Goal: Task Accomplishment & Management: Complete application form

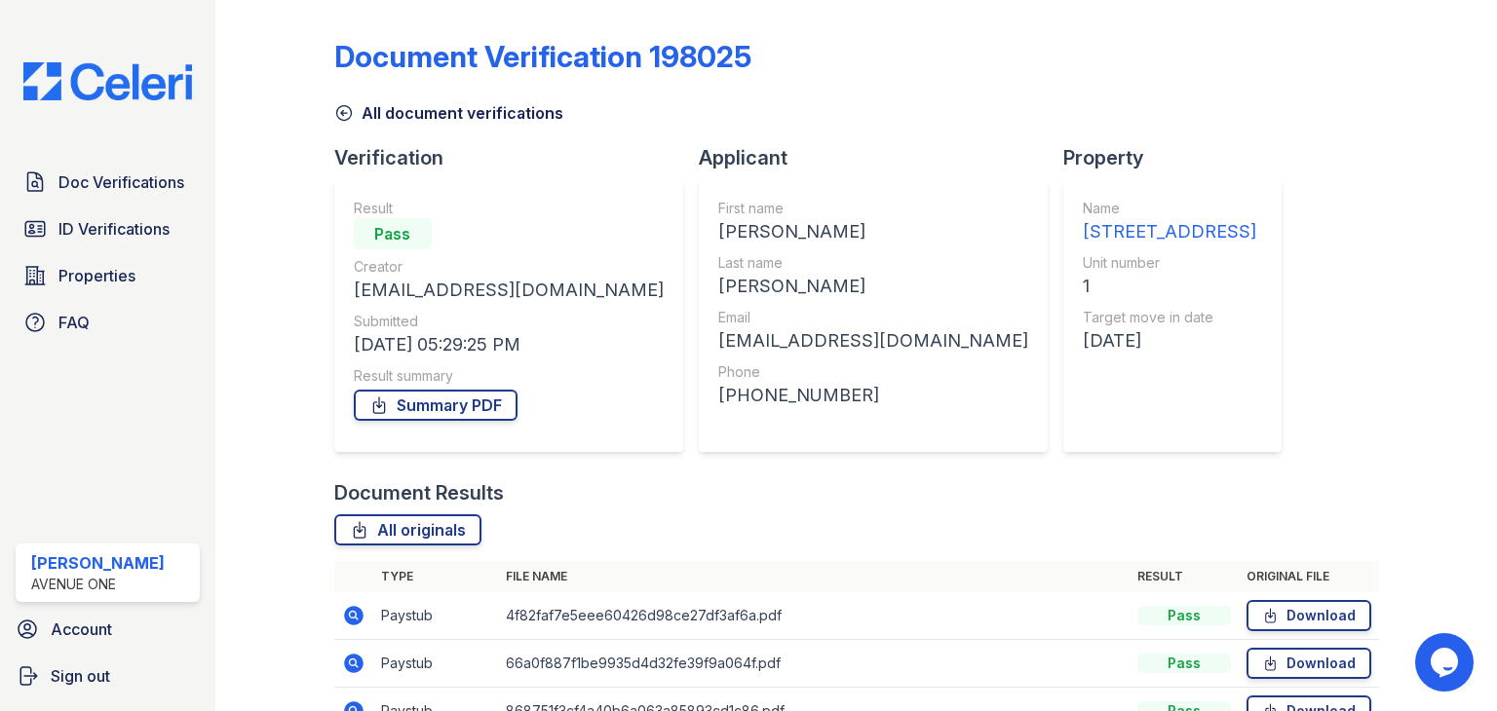
scroll to position [252, 0]
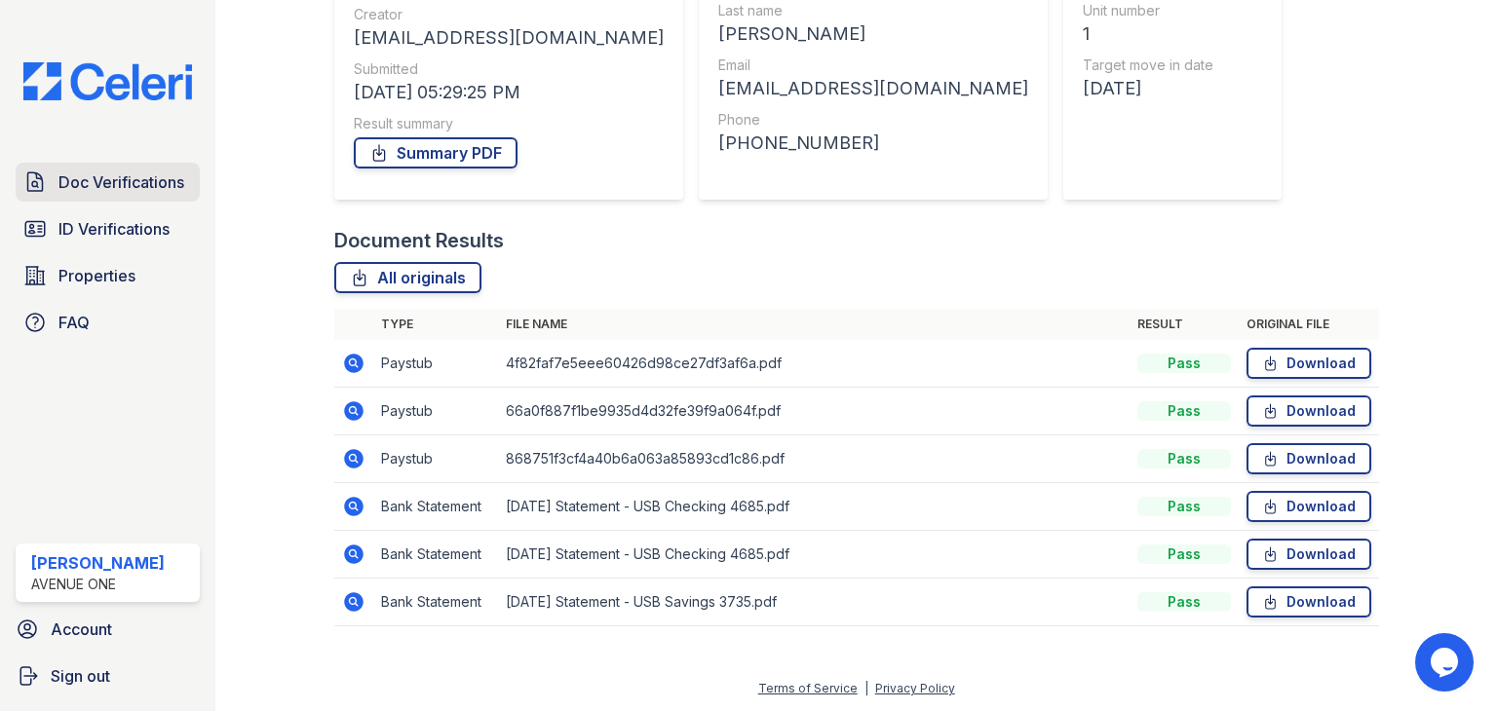
click at [148, 188] on span "Doc Verifications" at bounding box center [121, 182] width 126 height 23
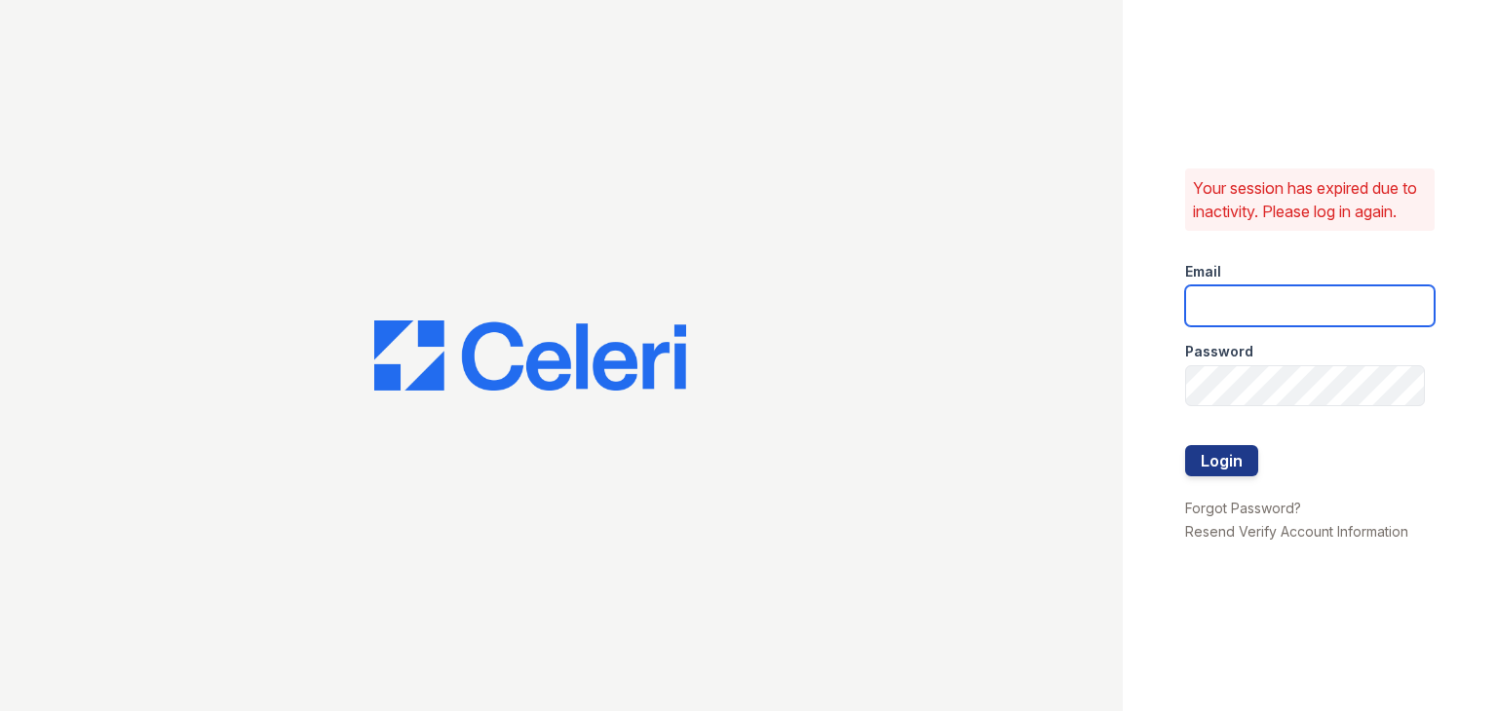
type input "[EMAIL_ADDRESS][DOMAIN_NAME]"
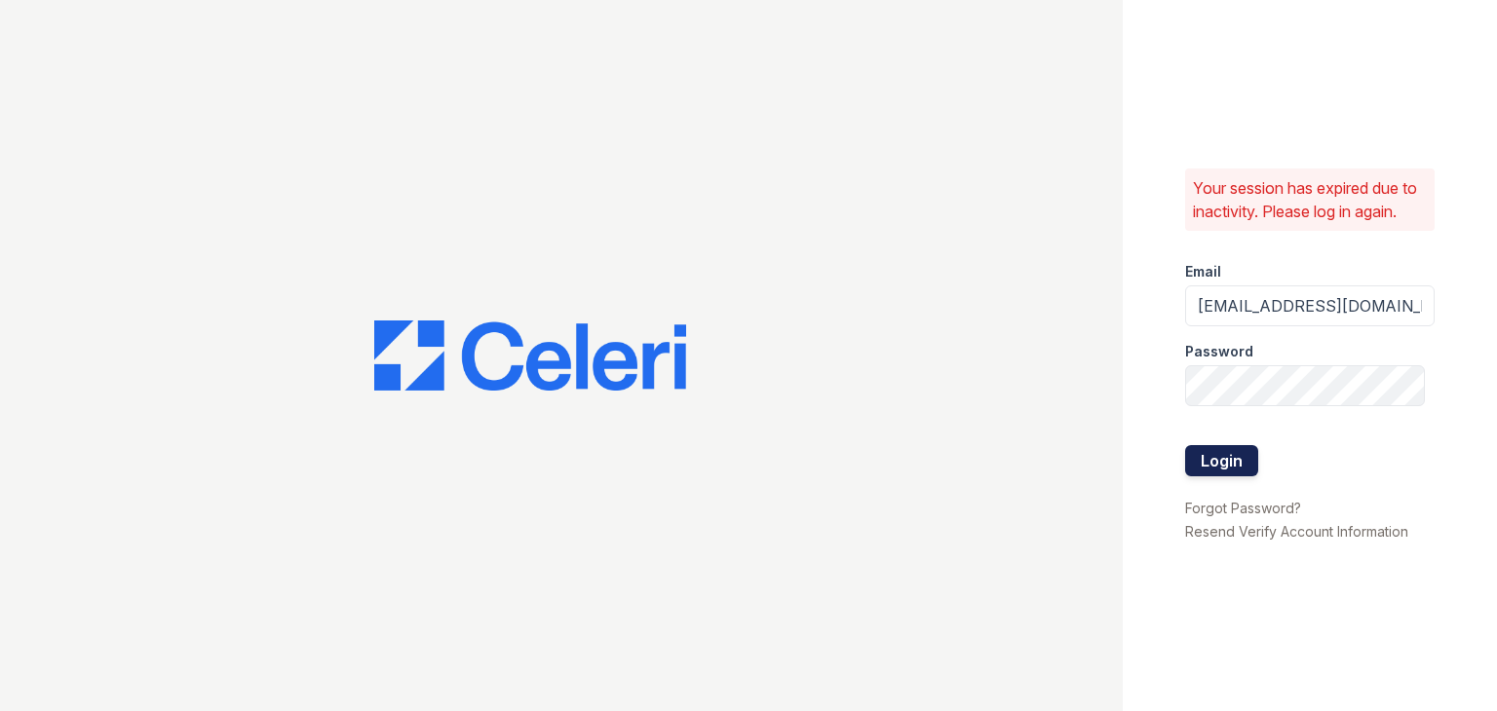
click at [1222, 462] on button "Login" at bounding box center [1221, 460] width 73 height 31
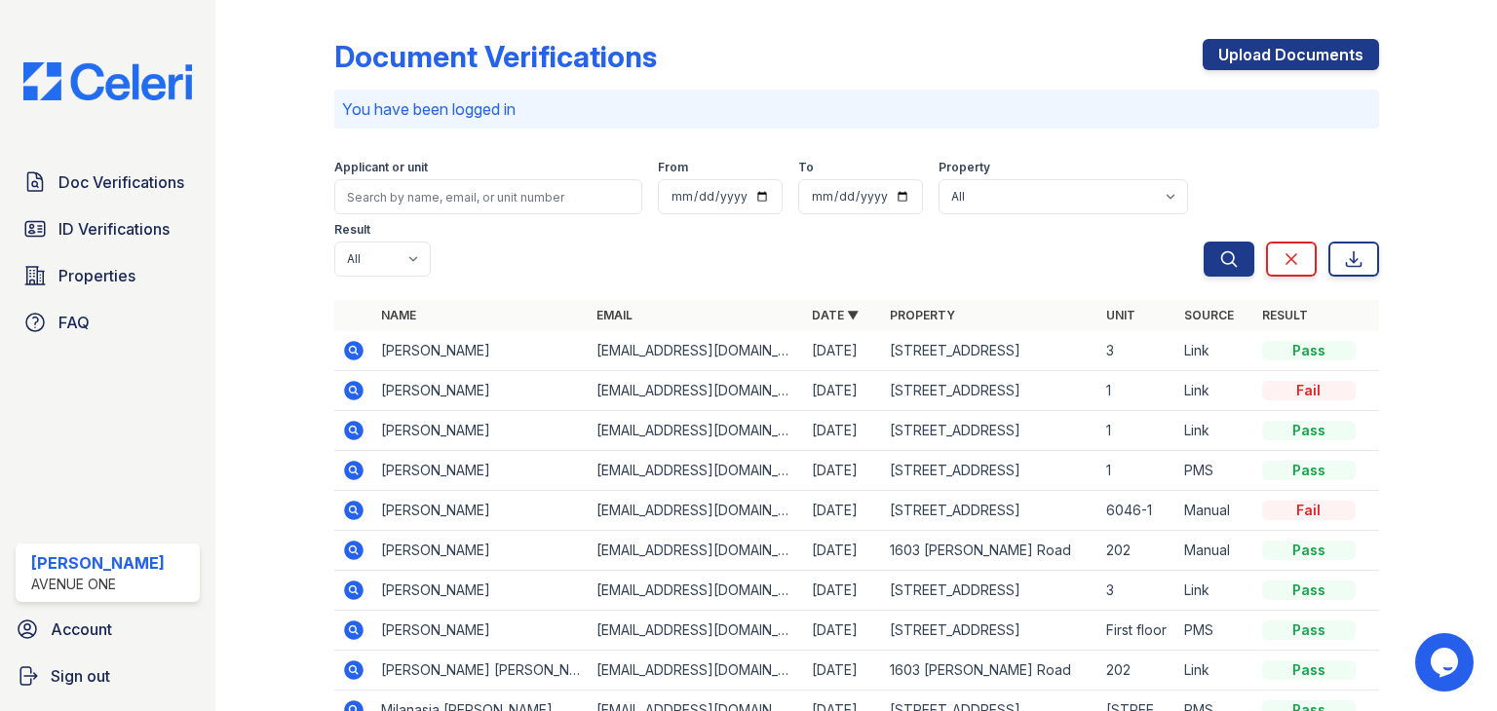
click at [1235, 54] on link "Upload Documents" at bounding box center [1290, 54] width 176 height 31
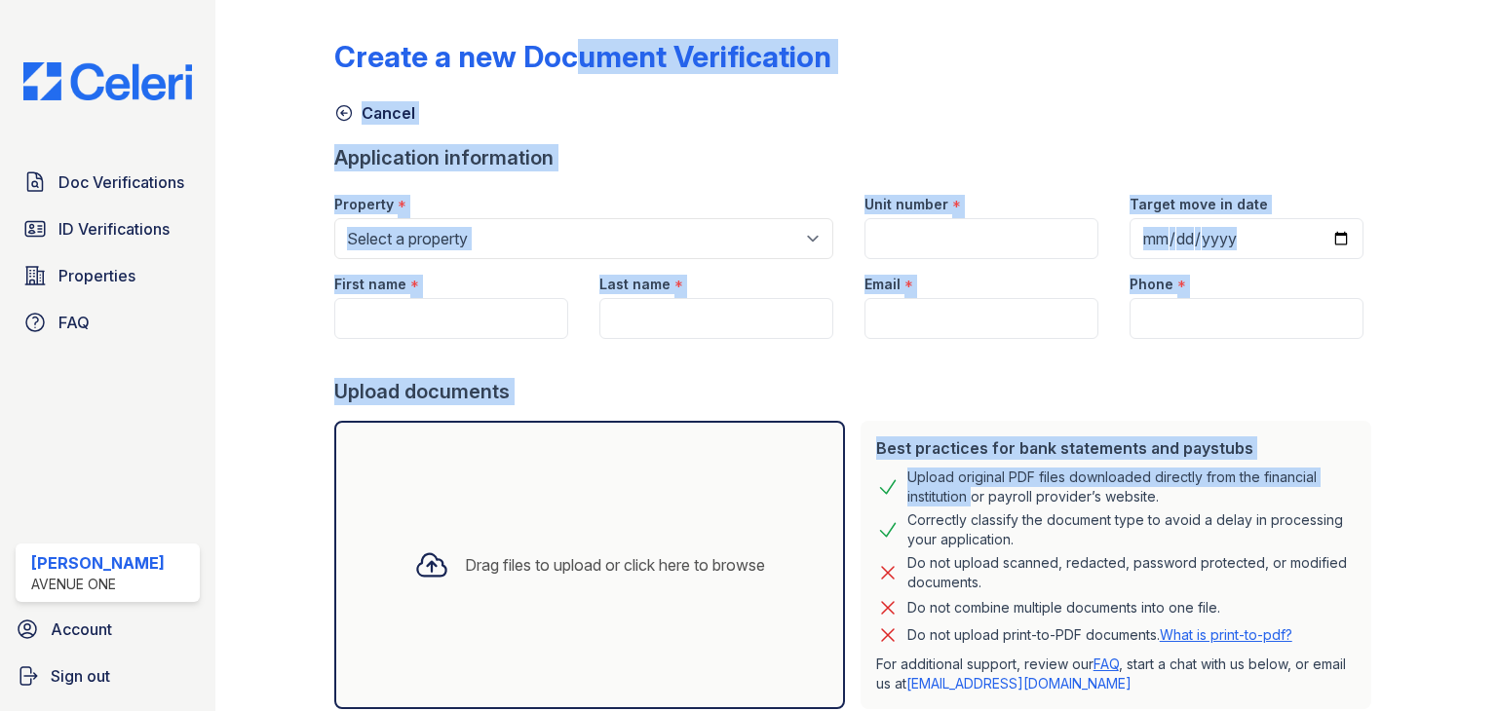
drag, startPoint x: 963, startPoint y: 497, endPoint x: 460, endPoint y: -85, distance: 768.9
click at [460, 0] on html "Doc Verifications ID Verifications Properties FAQ [PERSON_NAME] [GEOGRAPHIC_DAT…" at bounding box center [748, 355] width 1497 height 711
